Goal: Task Accomplishment & Management: Use online tool/utility

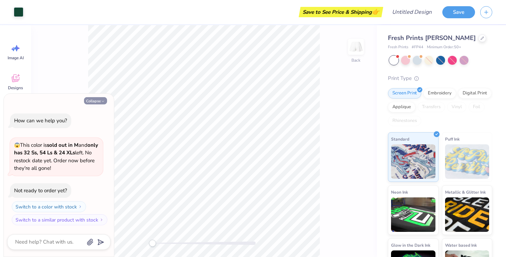
click at [96, 103] on button "Collapse" at bounding box center [95, 100] width 23 height 7
type textarea "x"
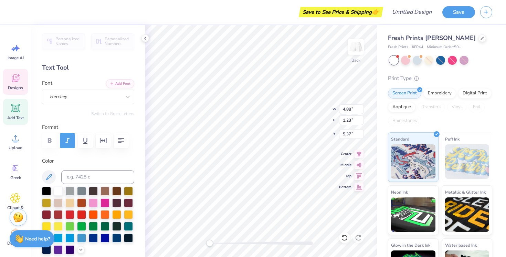
click at [11, 111] on icon at bounding box center [15, 108] width 8 height 8
type input "3.59"
type input "1.04"
type input "4.85"
click at [11, 111] on icon at bounding box center [15, 108] width 8 height 8
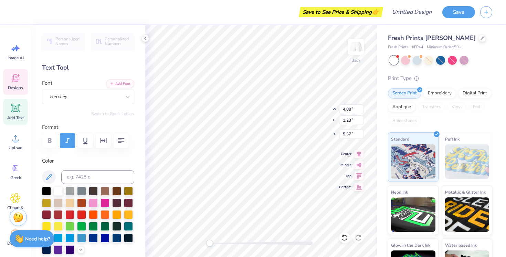
scroll to position [0, 1]
type textarea "Homecoming"
type input "1.67"
type input "0.20"
type input "6.63"
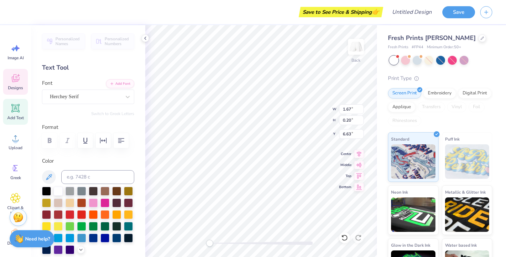
type input "3.76"
type input "0.56"
type input "6.91"
type input "5.69"
type input "1.27"
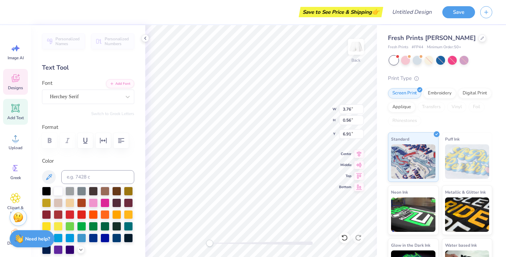
type input "5.27"
type input "3.76"
type input "0.56"
type input "6.91"
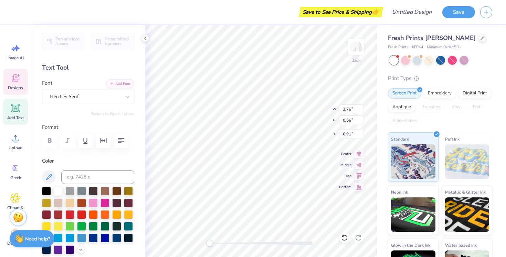
type textarea "St. Andrews"
type textarea "2025"
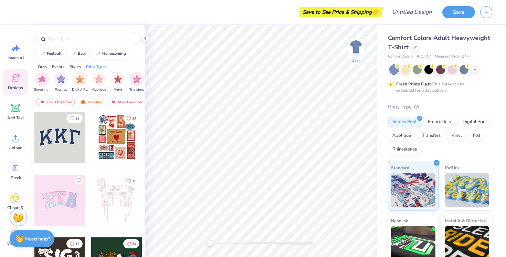
scroll to position [0, 582]
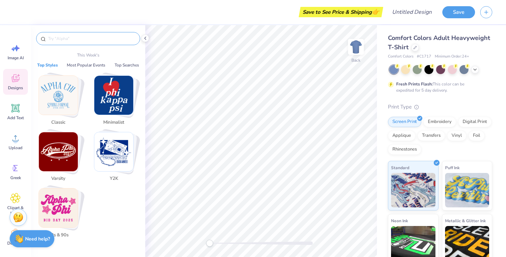
click at [99, 39] on input "text" at bounding box center [91, 38] width 88 height 7
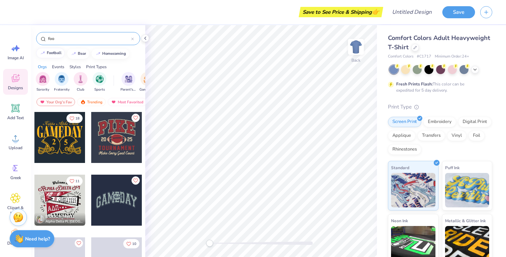
click at [53, 53] on div "football" at bounding box center [54, 53] width 15 height 4
type input "football"
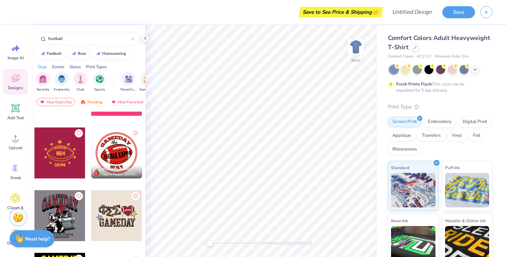
scroll to position [930, 0]
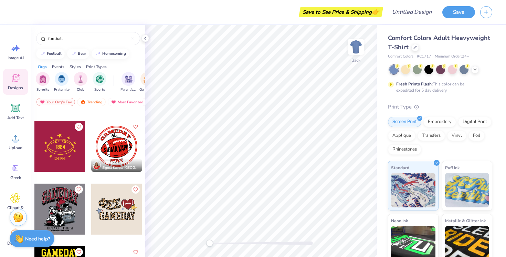
click at [58, 153] on div at bounding box center [59, 146] width 51 height 51
click at [478, 68] on div at bounding box center [475, 69] width 8 height 8
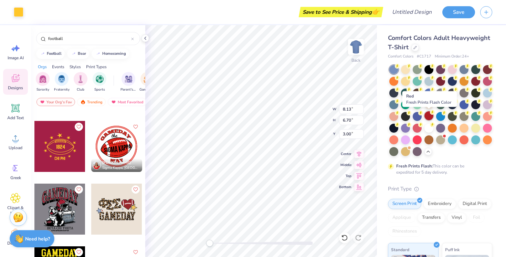
click at [430, 114] on icon at bounding box center [432, 112] width 5 height 5
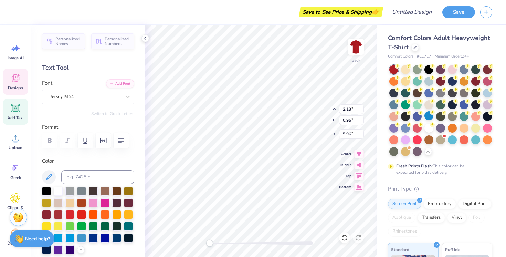
scroll to position [0, 0]
type textarea "2025"
type input "2.61"
type input "0.77"
type input "8.93"
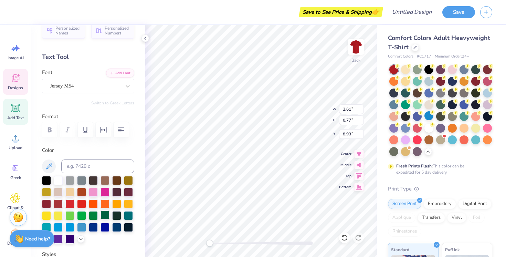
scroll to position [12, 0]
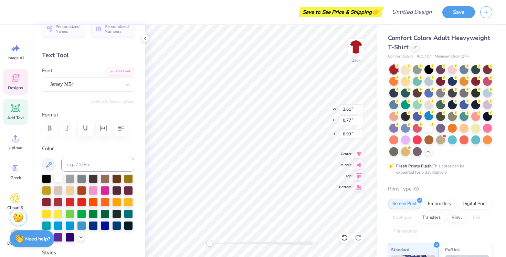
type textarea "Homecoming"
click at [57, 178] on div at bounding box center [58, 177] width 9 height 9
type input "0.99"
type input "0.93"
type input "3.73"
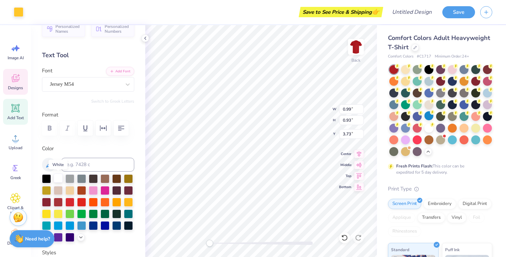
click at [60, 177] on div at bounding box center [58, 177] width 9 height 9
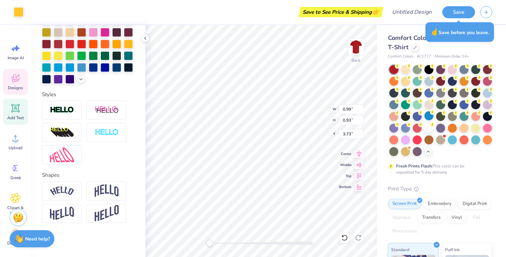
scroll to position [0, 0]
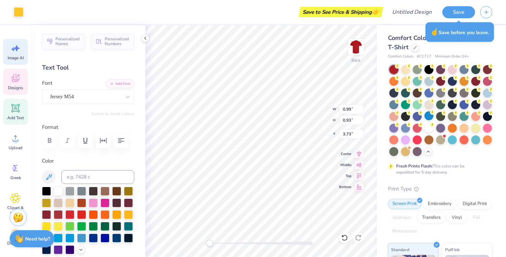
click at [12, 58] on span "Image AI" at bounding box center [16, 58] width 16 height 6
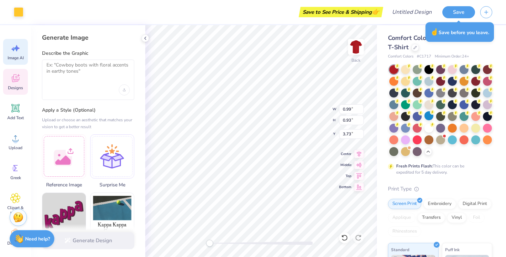
click at [17, 80] on icon at bounding box center [16, 78] width 8 height 8
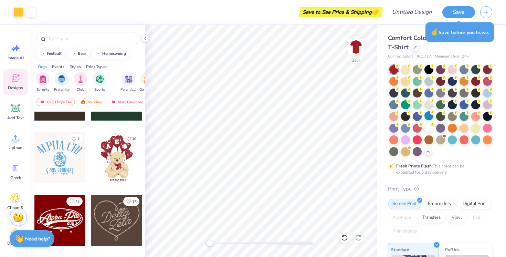
scroll to position [173, 0]
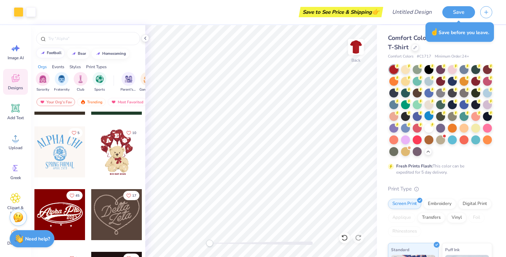
click at [54, 54] on div "football" at bounding box center [54, 53] width 15 height 4
type input "football"
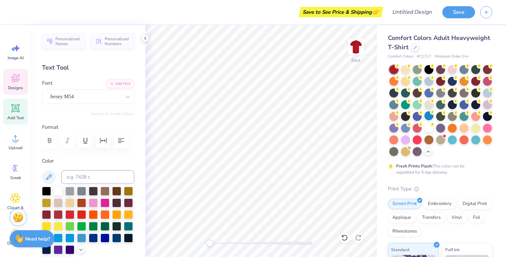
click at [18, 78] on icon at bounding box center [15, 78] width 10 height 10
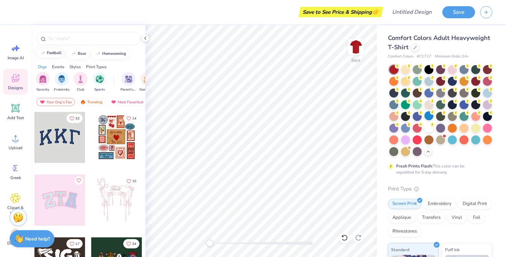
click at [56, 56] on button "football" at bounding box center [50, 53] width 29 height 10
type input "football"
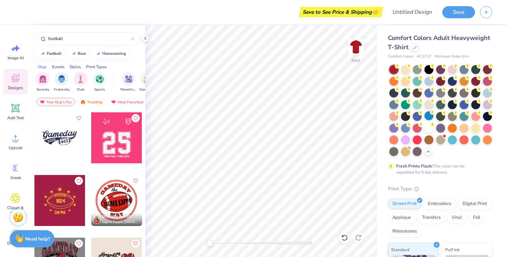
scroll to position [860, 0]
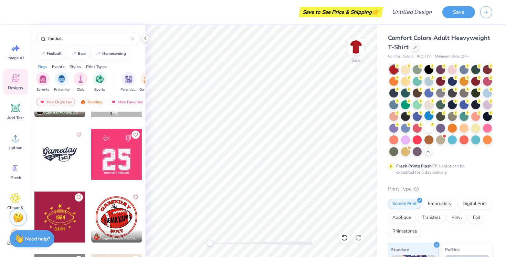
click at [65, 151] on div at bounding box center [59, 154] width 51 height 51
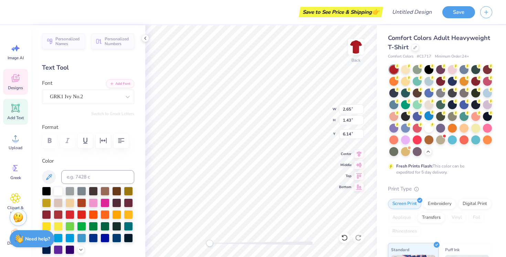
type input "11.86"
type input "5.00"
type input "3.00"
type input "2.65"
type input "1.43"
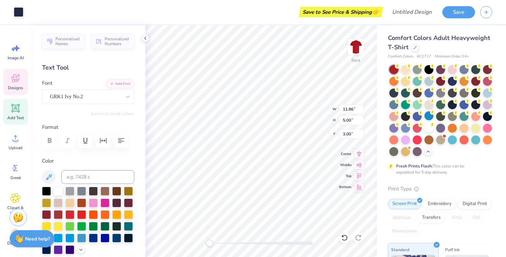
type input "5.98"
type textarea "scots"
click at [353, 110] on input "2.65" at bounding box center [351, 109] width 25 height 10
click at [361, 111] on input "2.64" at bounding box center [351, 109] width 25 height 10
click at [361, 111] on input "2.63" at bounding box center [351, 109] width 25 height 10
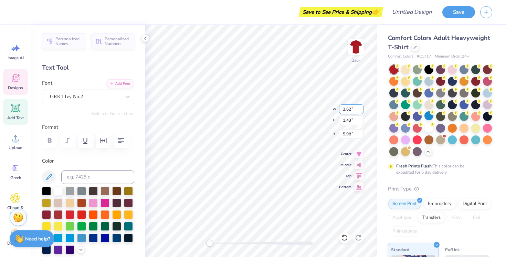
click at [361, 111] on input "2.62" at bounding box center [351, 109] width 25 height 10
click at [361, 111] on input "2.61" at bounding box center [351, 109] width 25 height 10
click at [361, 111] on input "2.6" at bounding box center [351, 109] width 25 height 10
click at [361, 111] on input "2.59" at bounding box center [351, 109] width 25 height 10
click at [361, 111] on input "2.58" at bounding box center [351, 109] width 25 height 10
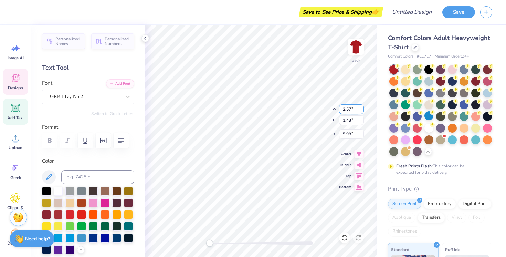
click at [361, 111] on input "2.57" at bounding box center [351, 109] width 25 height 10
click at [361, 111] on input "2.56" at bounding box center [351, 109] width 25 height 10
click at [361, 111] on input "2.55" at bounding box center [351, 109] width 25 height 10
click at [361, 111] on input "2.54" at bounding box center [351, 109] width 25 height 10
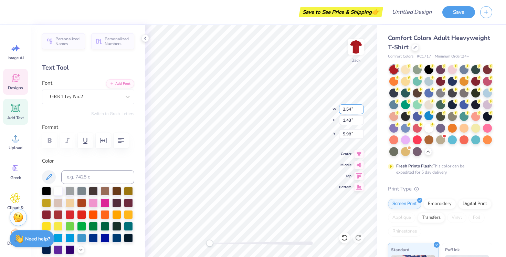
click at [362, 111] on input "2.53" at bounding box center [351, 109] width 25 height 10
click at [362, 111] on input "2.52" at bounding box center [351, 109] width 25 height 10
click at [362, 111] on input "2.51" at bounding box center [351, 109] width 25 height 10
type input "2.5"
type input "1.59"
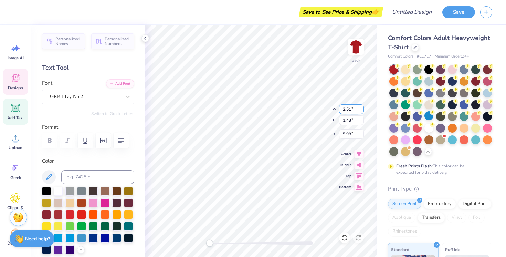
type input "6.02"
click at [362, 111] on input "2.5" at bounding box center [351, 109] width 25 height 10
click at [362, 111] on input "2.49" at bounding box center [351, 109] width 25 height 10
click at [362, 111] on input "2.48" at bounding box center [351, 109] width 25 height 10
click at [362, 111] on input "2.47" at bounding box center [351, 109] width 25 height 10
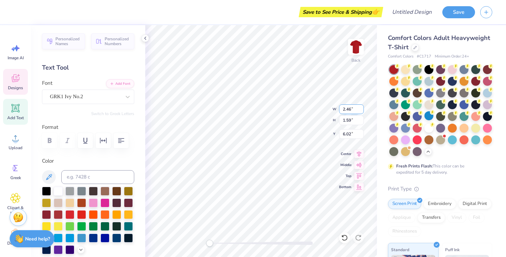
type input "2.46"
click at [362, 111] on input "2.46" at bounding box center [351, 109] width 25 height 10
click at [360, 111] on input "3.84" at bounding box center [351, 109] width 25 height 10
click at [360, 111] on input "3.83" at bounding box center [351, 109] width 25 height 10
click at [360, 111] on input "3.82" at bounding box center [351, 109] width 25 height 10
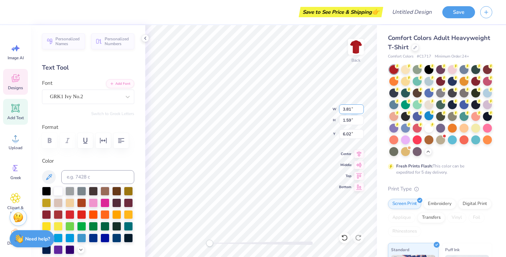
click at [360, 111] on input "3.81" at bounding box center [351, 109] width 25 height 10
click at [360, 111] on input "3.8" at bounding box center [351, 109] width 25 height 10
click at [360, 111] on input "3.79" at bounding box center [351, 109] width 25 height 10
click at [360, 111] on input "3.78" at bounding box center [351, 109] width 25 height 10
click at [360, 111] on input "3.77" at bounding box center [351, 109] width 25 height 10
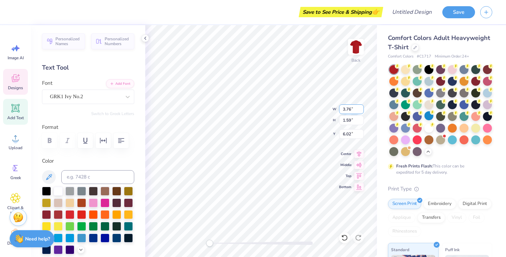
click at [360, 111] on input "3.76" at bounding box center [351, 109] width 25 height 10
click at [360, 111] on input "3.75" at bounding box center [351, 109] width 25 height 10
click at [360, 111] on input "3.74" at bounding box center [351, 109] width 25 height 10
click at [360, 111] on input "3.73" at bounding box center [351, 109] width 25 height 10
click at [360, 111] on input "3.72" at bounding box center [351, 109] width 25 height 10
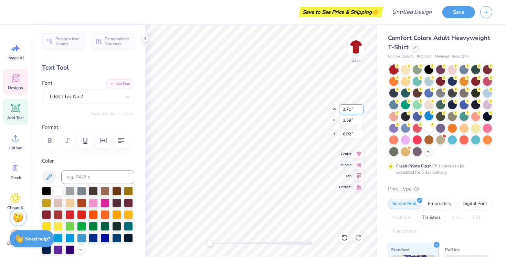
click at [360, 111] on input "3.71" at bounding box center [351, 109] width 25 height 10
click at [360, 111] on input "3.7" at bounding box center [351, 109] width 25 height 10
click at [360, 111] on input "3.69" at bounding box center [351, 109] width 25 height 10
click at [360, 111] on input "3.68" at bounding box center [351, 109] width 25 height 10
click at [360, 111] on input "3.67" at bounding box center [351, 109] width 25 height 10
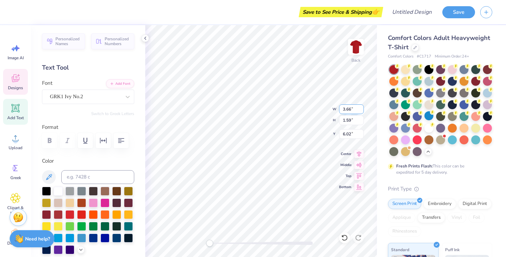
type input "3.66"
click at [360, 111] on input "3.66" at bounding box center [351, 109] width 25 height 10
type input "3.85"
type input "1.59"
type input "6.02"
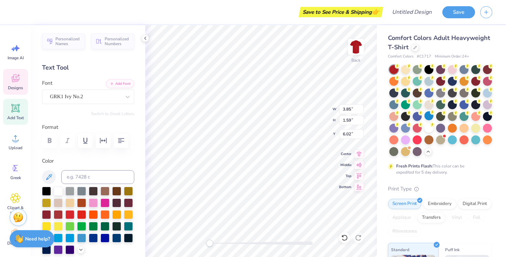
type input "4.48"
type input "2.57"
type input "5.72"
type input "3.85"
type input "1.59"
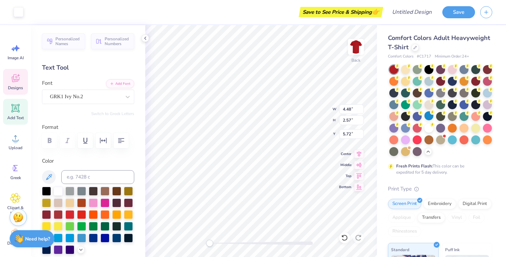
type input "6.00"
type input "4.67"
type input "2.76"
type input "5.42"
type input "4.48"
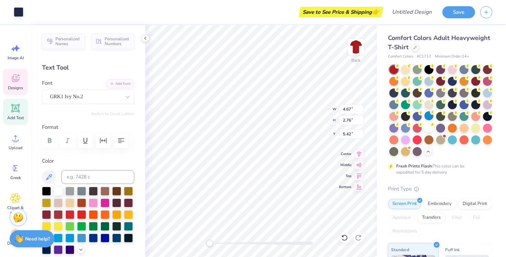
type input "2.57"
type input "5.72"
click at [44, 192] on div at bounding box center [46, 190] width 9 height 9
click at [44, 191] on div at bounding box center [46, 190] width 9 height 9
click at [95, 96] on div "GRK1 Ivy No.2" at bounding box center [85, 96] width 72 height 11
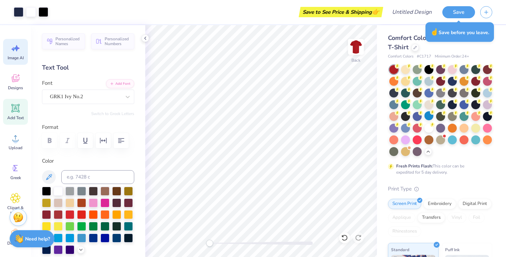
click at [13, 56] on span "Image AI" at bounding box center [16, 58] width 16 height 6
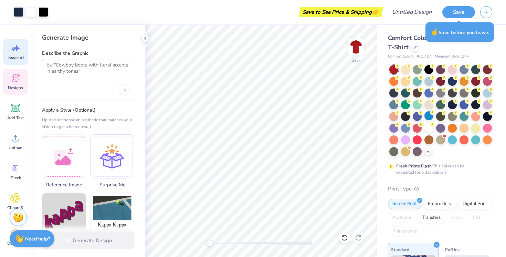
click at [16, 80] on icon at bounding box center [15, 79] width 7 height 6
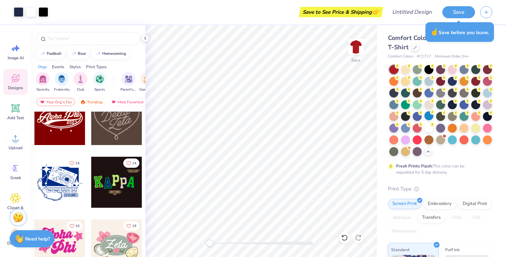
scroll to position [269, 0]
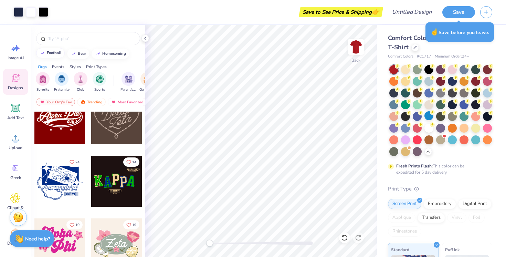
click at [52, 56] on button "football" at bounding box center [50, 53] width 29 height 10
type input "football"
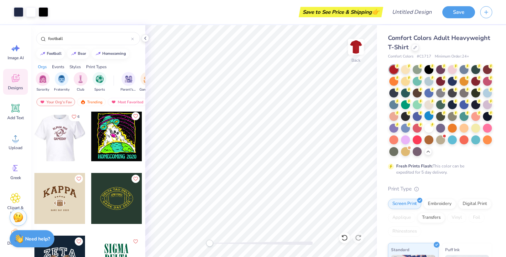
scroll to position [1440, 0]
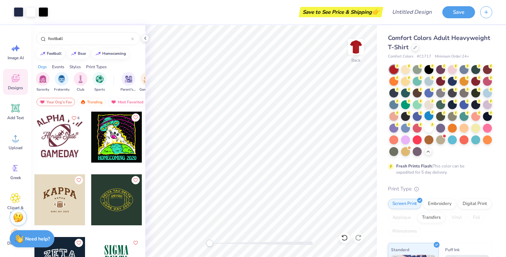
click at [63, 145] on div at bounding box center [59, 136] width 51 height 51
type input "11.86"
type input "5.00"
type input "4.48"
type input "2.57"
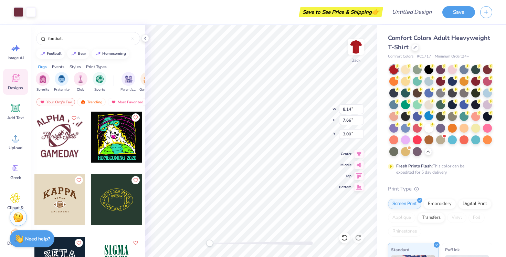
type input "5.72"
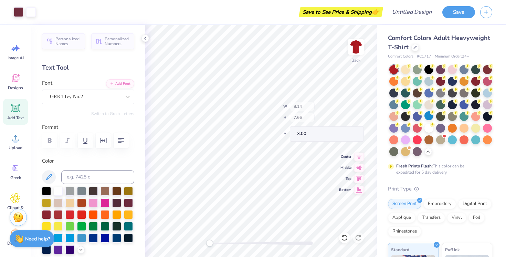
type input "6.79"
type input "1.33"
type input "9.33"
type input "8.14"
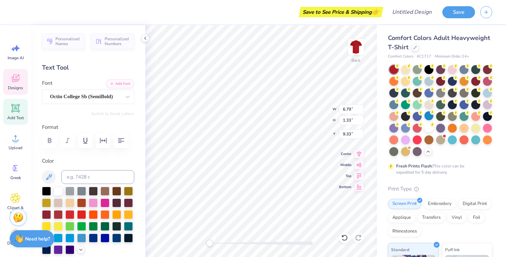
type input "2.14"
type input "3.00"
type textarea "St. [PERSON_NAME]'s"
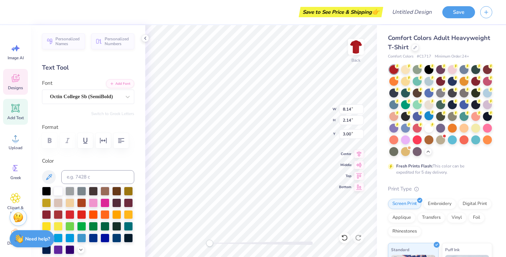
type input "6.79"
type input "1.33"
type input "9.33"
type textarea "homecoming"
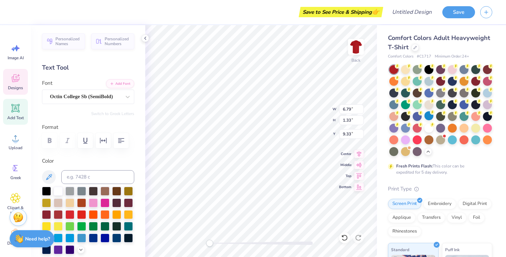
scroll to position [0, 1]
type input "6.29"
type input "1.39"
type input "6.07"
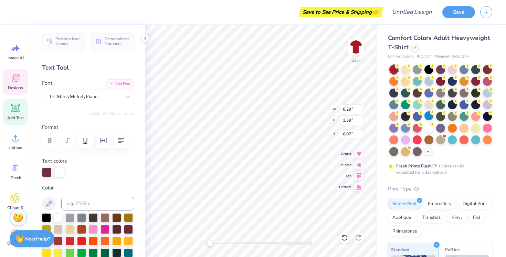
scroll to position [0, 0]
type textarea "socts"
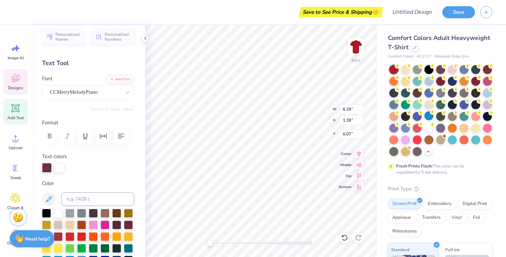
scroll to position [0, 0]
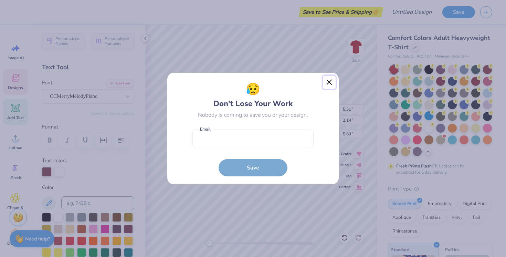
click at [325, 82] on button "Close" at bounding box center [329, 82] width 13 height 13
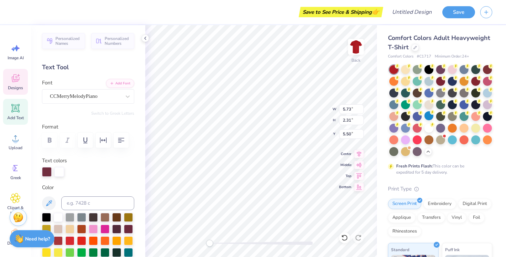
type textarea "scots"
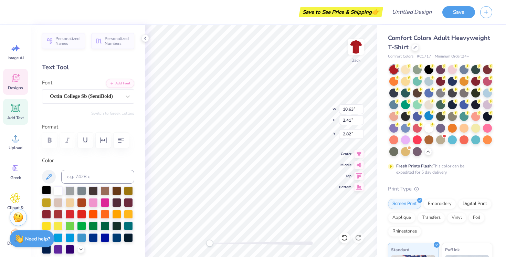
click at [45, 189] on div at bounding box center [46, 189] width 9 height 9
type input "5.73"
type input "2.31"
type input "5.50"
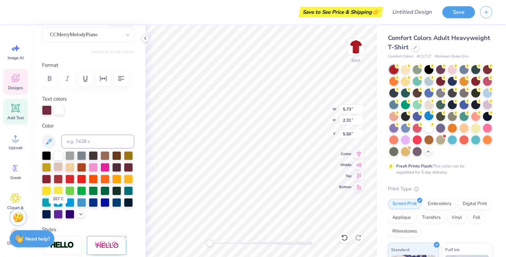
scroll to position [63, 0]
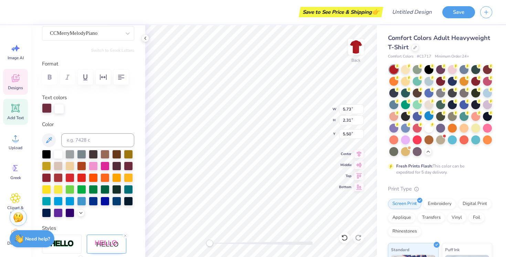
click at [46, 105] on div at bounding box center [47, 108] width 10 height 10
drag, startPoint x: 46, startPoint y: 109, endPoint x: 74, endPoint y: 197, distance: 92.6
click at [74, 197] on div "Personalized Names Personalized Numbers Text Tool Add Font Font CCMerryMelodyPi…" at bounding box center [88, 140] width 114 height 231
click at [98, 161] on div at bounding box center [93, 165] width 9 height 9
click at [45, 154] on div at bounding box center [46, 153] width 9 height 9
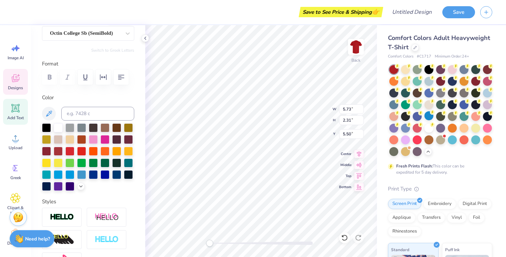
type input "9.80"
type input "1.29"
type input "9.46"
click at [45, 126] on div at bounding box center [46, 126] width 9 height 9
type input "10.63"
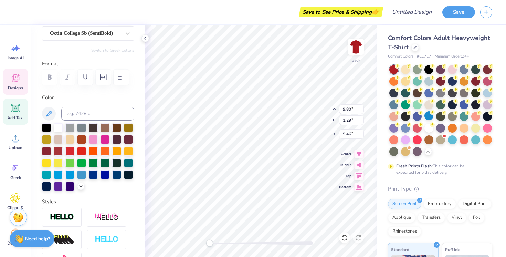
type input "2.41"
type input "2.82"
click at [44, 127] on div at bounding box center [46, 126] width 9 height 9
click at [46, 125] on div at bounding box center [46, 126] width 9 height 9
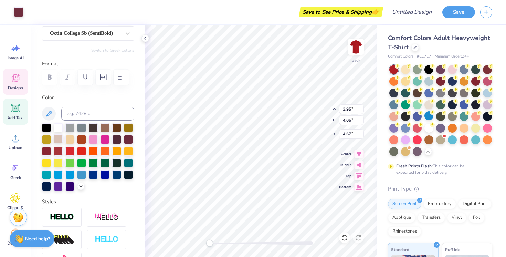
click at [63, 138] on div at bounding box center [58, 138] width 9 height 9
click at [78, 142] on div at bounding box center [81, 138] width 9 height 9
click at [45, 126] on div at bounding box center [46, 126] width 9 height 9
click at [46, 126] on div at bounding box center [46, 126] width 9 height 9
